Goal: Task Accomplishment & Management: Manage account settings

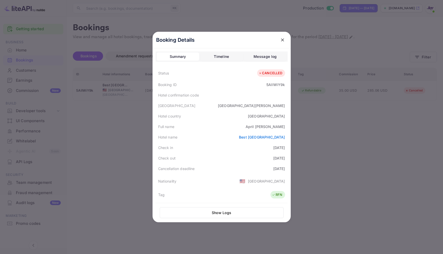
scroll to position [126, 0]
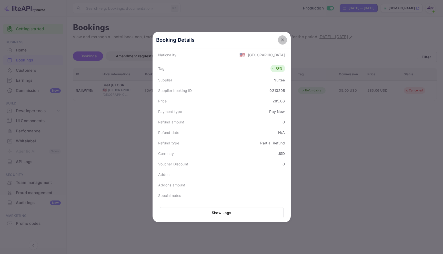
click at [282, 36] on button "close" at bounding box center [282, 39] width 9 height 9
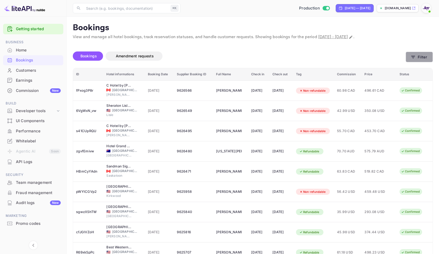
click at [415, 59] on icon "button" at bounding box center [413, 57] width 5 height 5
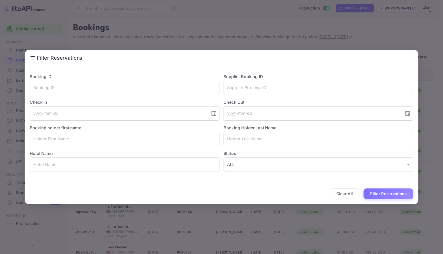
click at [277, 139] on input "text" at bounding box center [318, 139] width 190 height 14
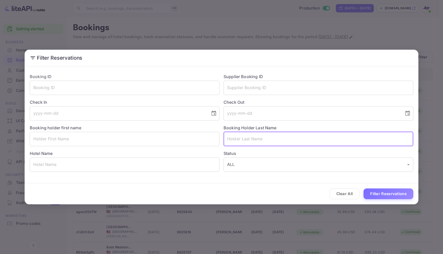
paste input "[EMAIL_ADDRESS][DOMAIN_NAME]"
drag, startPoint x: 283, startPoint y: 139, endPoint x: 228, endPoint y: 138, distance: 55.4
click at [228, 138] on input "[EMAIL_ADDRESS][DOMAIN_NAME]" at bounding box center [318, 139] width 190 height 14
click at [233, 140] on input "[EMAIL_ADDRESS][DOMAIN_NAME]" at bounding box center [318, 139] width 190 height 14
drag, startPoint x: 237, startPoint y: 140, endPoint x: 223, endPoint y: 140, distance: 13.6
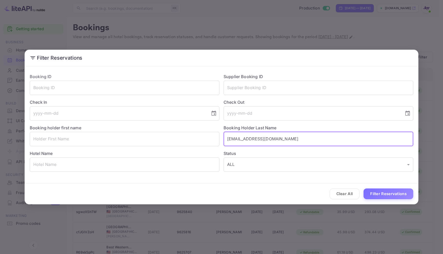
click at [223, 140] on div "Booking Holder Last Name [PERSON_NAME][EMAIL_ADDRESS][DOMAIN_NAME] ​" at bounding box center [316, 134] width 194 height 26
drag, startPoint x: 278, startPoint y: 140, endPoint x: 243, endPoint y: 139, distance: 35.1
click at [243, 139] on input "[PERSON_NAME][EMAIL_ADDRESS][DOMAIN_NAME]" at bounding box center [318, 139] width 190 height 14
type input "[PERSON_NAME]"
click at [407, 191] on button "Filter Reservations" at bounding box center [388, 194] width 50 height 11
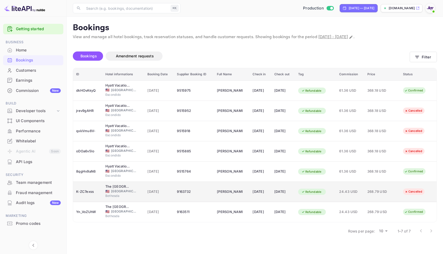
click at [197, 192] on div "9163732" at bounding box center [194, 192] width 34 height 8
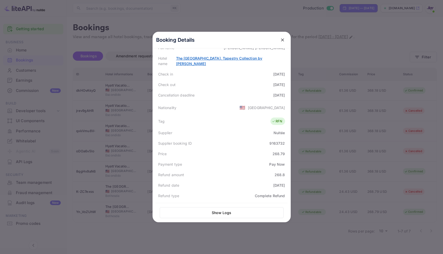
scroll to position [78, 0]
click at [242, 57] on link "The [GEOGRAPHIC_DATA], Tapestry Collection by [PERSON_NAME]" at bounding box center [219, 62] width 86 height 10
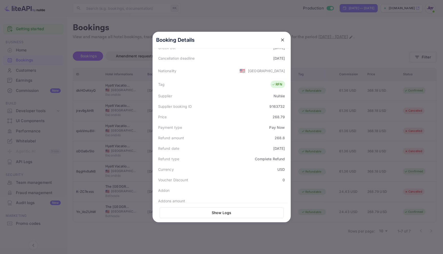
scroll to position [126, 0]
click at [281, 40] on icon "close" at bounding box center [282, 39] width 3 height 3
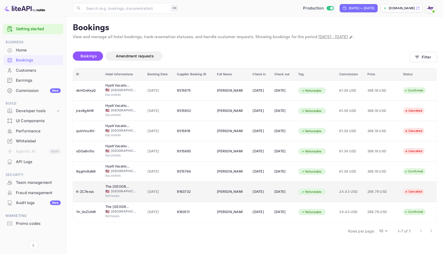
click at [190, 192] on div "9163732" at bounding box center [194, 192] width 34 height 8
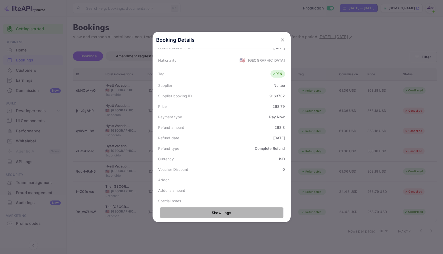
click at [225, 208] on button "Show Logs" at bounding box center [222, 212] width 124 height 11
click at [223, 212] on button "Show Logs" at bounding box center [222, 212] width 124 height 11
click at [217, 212] on button "Show Logs" at bounding box center [222, 212] width 124 height 11
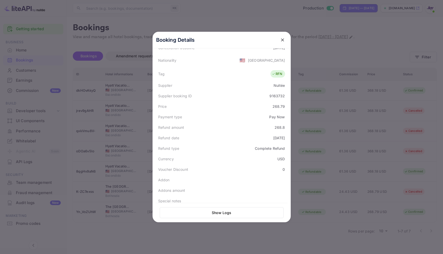
scroll to position [0, 0]
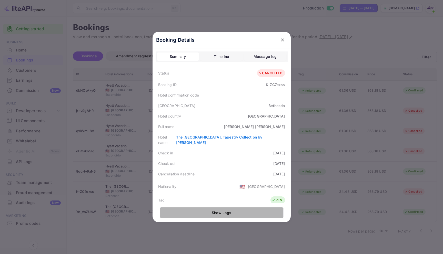
click at [222, 215] on button "Show Logs" at bounding box center [222, 212] width 124 height 11
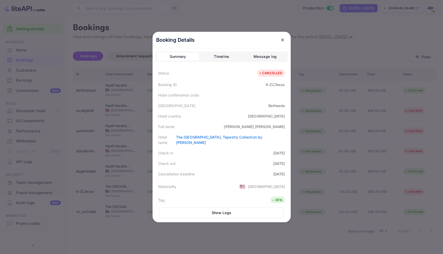
click at [222, 215] on button "Show Logs" at bounding box center [222, 212] width 124 height 11
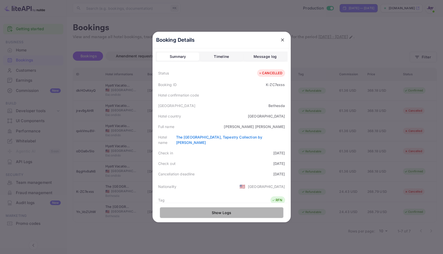
click at [222, 215] on button "Show Logs" at bounding box center [222, 212] width 124 height 11
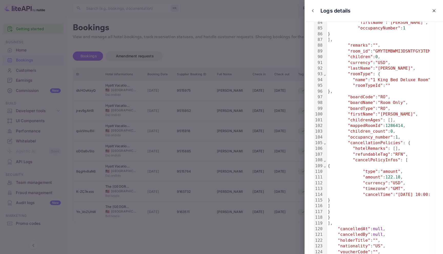
scroll to position [487, 0]
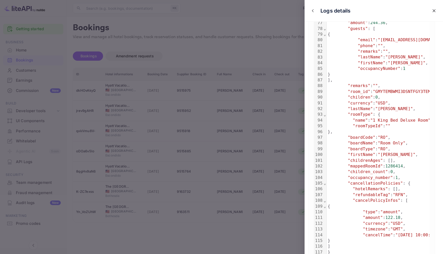
click at [35, 173] on div at bounding box center [221, 127] width 443 height 254
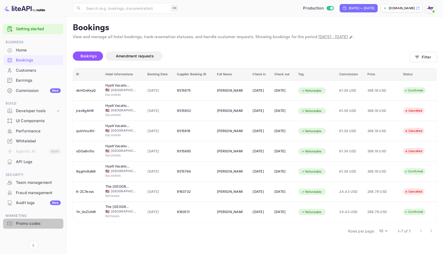
click at [30, 223] on div "Promo codes" at bounding box center [38, 224] width 45 height 6
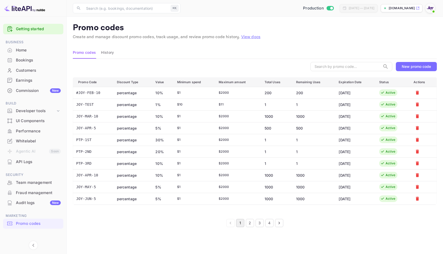
click at [251, 225] on button "2" at bounding box center [250, 223] width 8 height 8
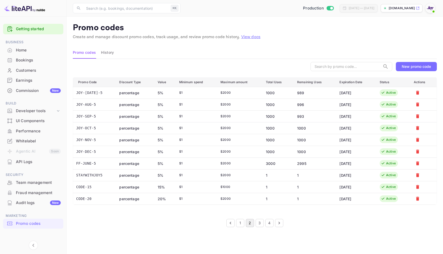
click at [258, 225] on button "3" at bounding box center [260, 223] width 8 height 8
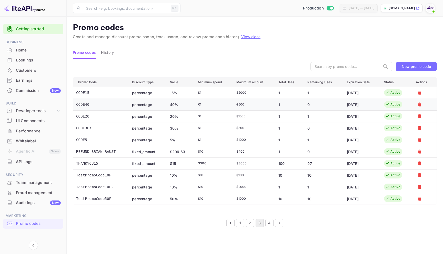
click at [396, 105] on div "Active" at bounding box center [395, 104] width 10 height 5
click at [86, 107] on td "CODE40" at bounding box center [100, 105] width 55 height 12
click at [412, 67] on div "New promo code" at bounding box center [416, 66] width 29 height 4
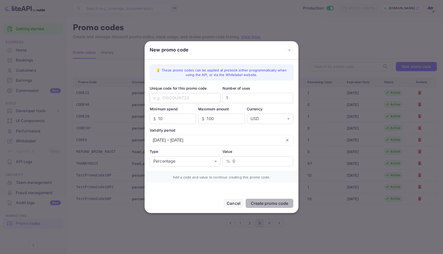
click at [188, 99] on input "text" at bounding box center [185, 98] width 71 height 10
type input "CODE40!"
click at [178, 121] on input "10" at bounding box center [177, 119] width 38 height 10
type input "1"
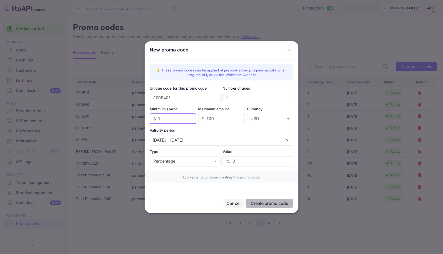
click at [224, 119] on input "100" at bounding box center [226, 119] width 38 height 10
type input "1"
type input "500"
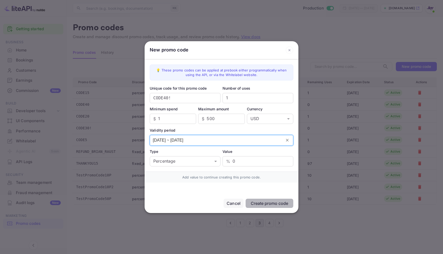
click at [190, 141] on input "[DATE] ~ [DATE]" at bounding box center [216, 140] width 132 height 10
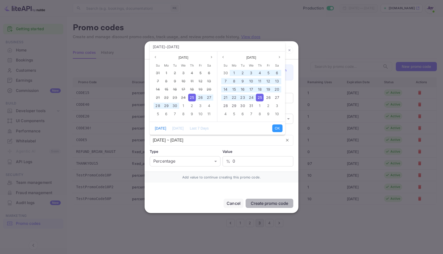
click at [192, 98] on span "25" at bounding box center [192, 97] width 4 height 4
click at [261, 96] on span "25" at bounding box center [260, 97] width 4 height 4
click at [276, 127] on button "OK" at bounding box center [277, 129] width 10 height 8
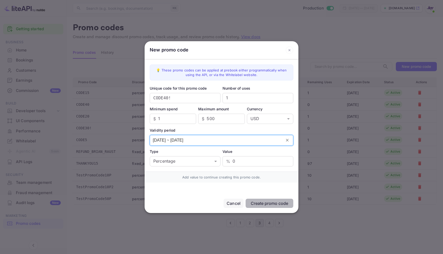
click at [212, 144] on input "[DATE] ~ [DATE]" at bounding box center [216, 140] width 132 height 10
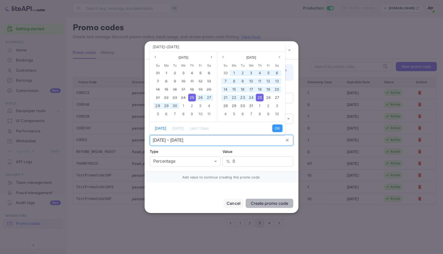
click at [192, 96] on span "25" at bounding box center [192, 97] width 4 height 4
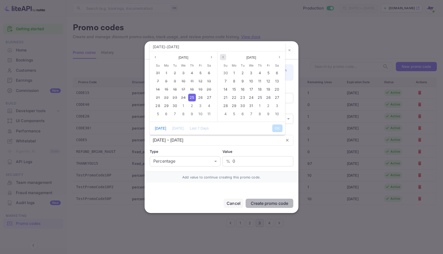
click at [222, 57] on icon "page previous" at bounding box center [222, 57] width 3 height 3
click at [271, 82] on div "10" at bounding box center [269, 81] width 8 height 8
click at [277, 129] on button "OK" at bounding box center [277, 129] width 10 height 8
type input "[DATE] ~ [DATE]"
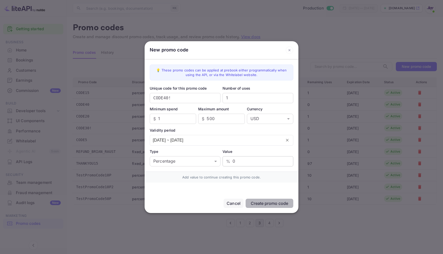
click at [242, 161] on input "0" at bounding box center [262, 161] width 61 height 10
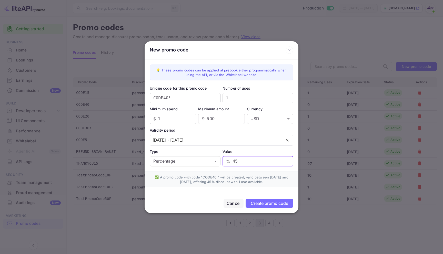
type input "45"
click at [168, 98] on input "CODE40!" at bounding box center [185, 98] width 71 height 10
type input "CODE45!"
click at [273, 204] on div "Create promo code" at bounding box center [269, 203] width 37 height 5
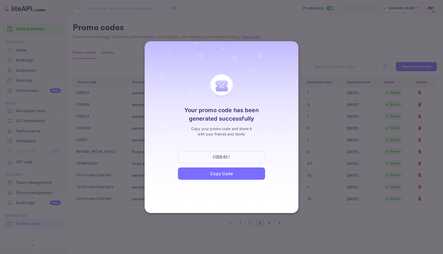
click at [214, 172] on div "Copy Code" at bounding box center [221, 174] width 22 height 6
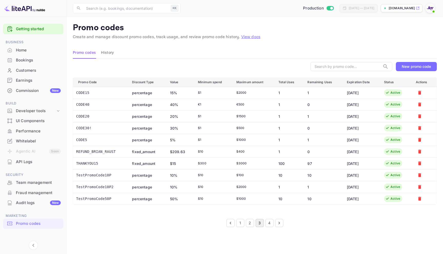
click at [243, 225] on button "1" at bounding box center [240, 223] width 8 height 8
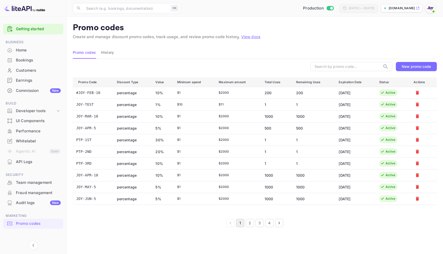
click at [270, 225] on button "4" at bounding box center [269, 223] width 8 height 8
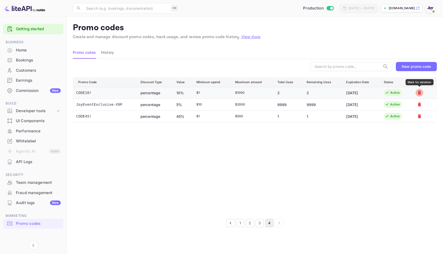
click at [416, 92] on button "Mark for deletion" at bounding box center [419, 93] width 8 height 8
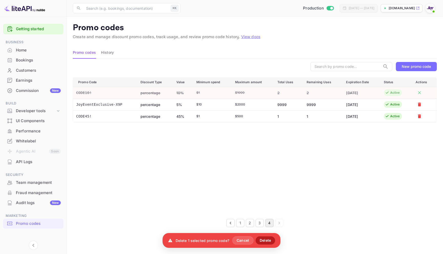
click at [267, 240] on button "Delete" at bounding box center [266, 241] width 20 height 8
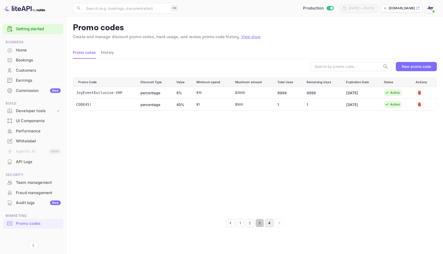
click at [257, 222] on button "3" at bounding box center [260, 223] width 8 height 8
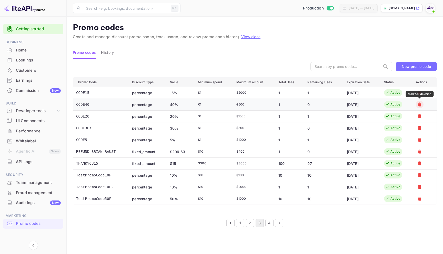
click at [420, 104] on icon "Mark for deletion" at bounding box center [419, 105] width 3 height 4
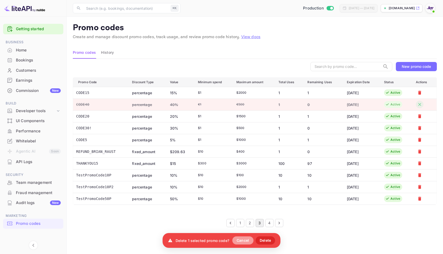
click at [234, 241] on button "Cancel" at bounding box center [242, 241] width 21 height 8
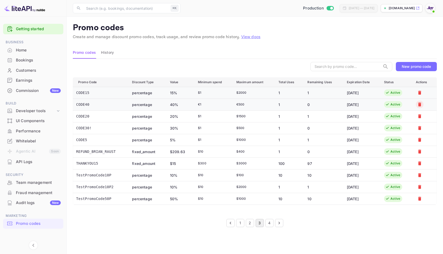
click at [393, 94] on div "Active" at bounding box center [395, 92] width 10 height 5
click at [26, 64] on div "Bookings" at bounding box center [33, 60] width 60 height 10
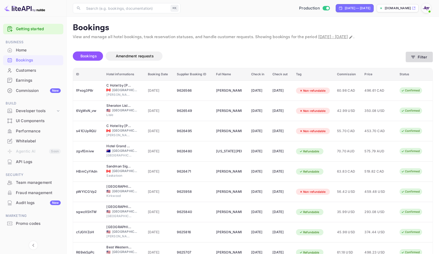
click at [418, 58] on button "Filter" at bounding box center [419, 57] width 27 height 11
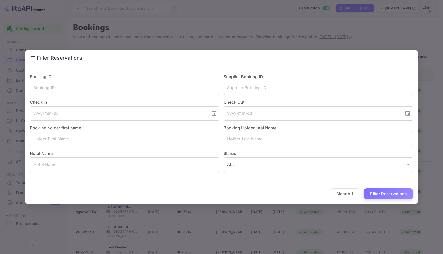
click at [306, 85] on input "text" at bounding box center [318, 88] width 190 height 14
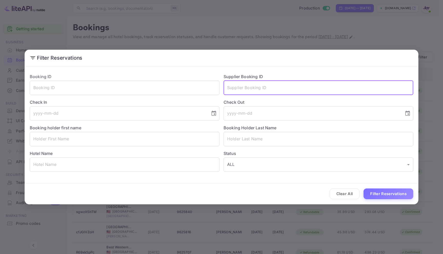
paste input "9213295"
type input "9213295"
click at [363, 189] on button "Filter Reservations" at bounding box center [388, 194] width 50 height 11
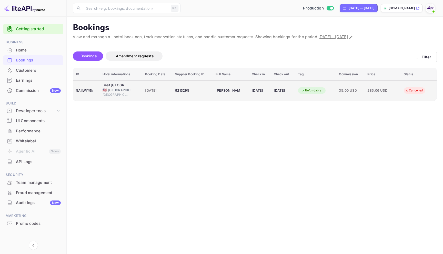
click at [142, 98] on td "[DATE]" at bounding box center [157, 90] width 30 height 20
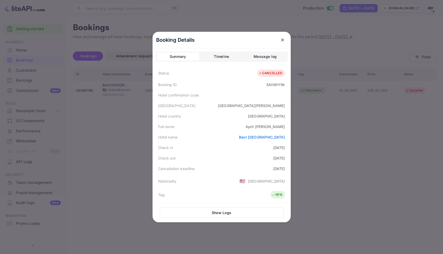
click at [357, 156] on div at bounding box center [221, 127] width 443 height 254
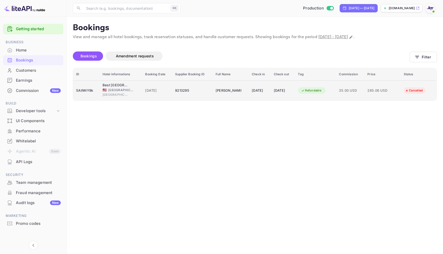
click at [142, 89] on td "[DATE]" at bounding box center [157, 90] width 30 height 20
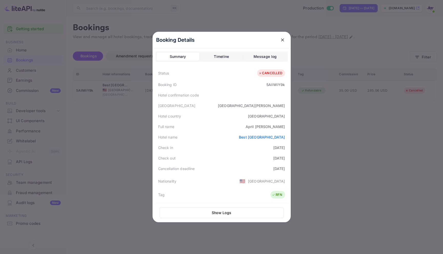
click at [328, 109] on div at bounding box center [221, 127] width 443 height 254
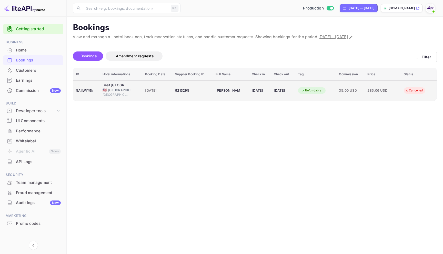
click at [255, 95] on td "[DATE]" at bounding box center [260, 90] width 22 height 20
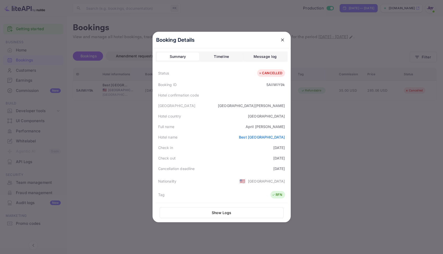
click at [224, 213] on button "Show Logs" at bounding box center [222, 212] width 124 height 11
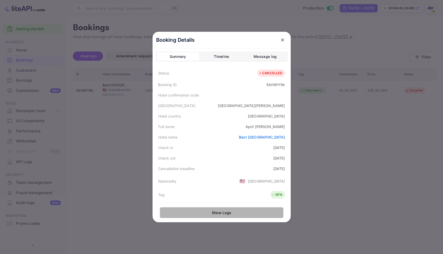
click at [224, 213] on button "Show Logs" at bounding box center [222, 212] width 124 height 11
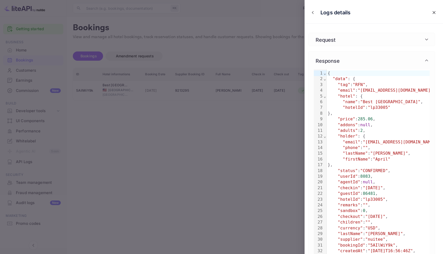
click at [51, 24] on div at bounding box center [221, 127] width 443 height 254
